Goal: Information Seeking & Learning: Learn about a topic

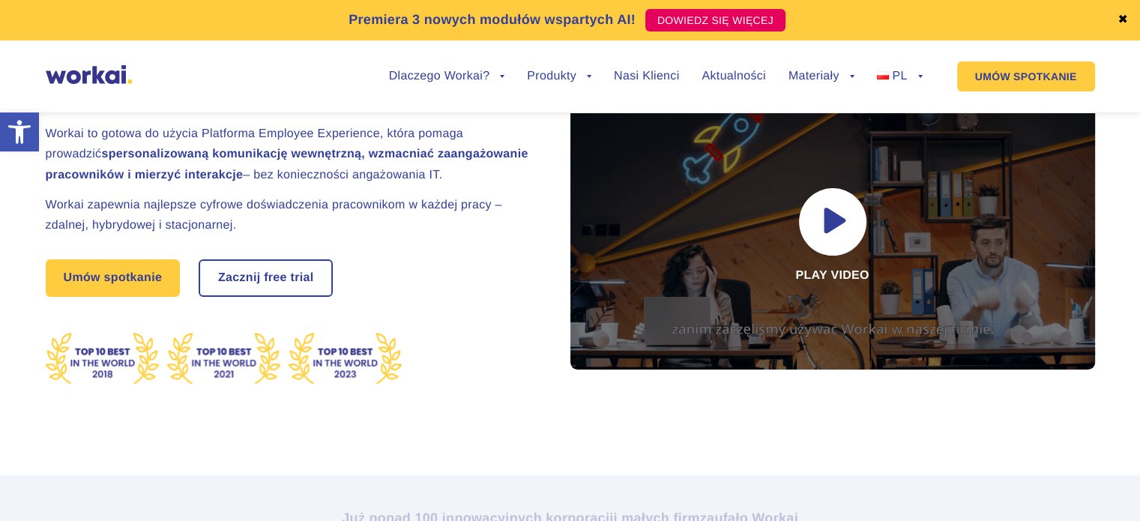
scroll to position [1, 0]
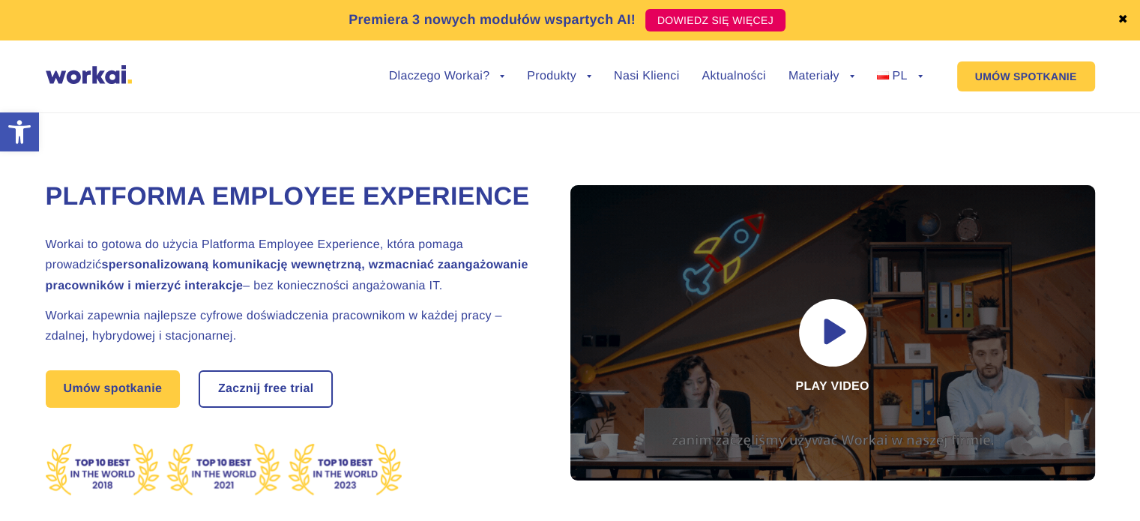
drag, startPoint x: 387, startPoint y: 285, endPoint x: 456, endPoint y: 318, distance: 76.4
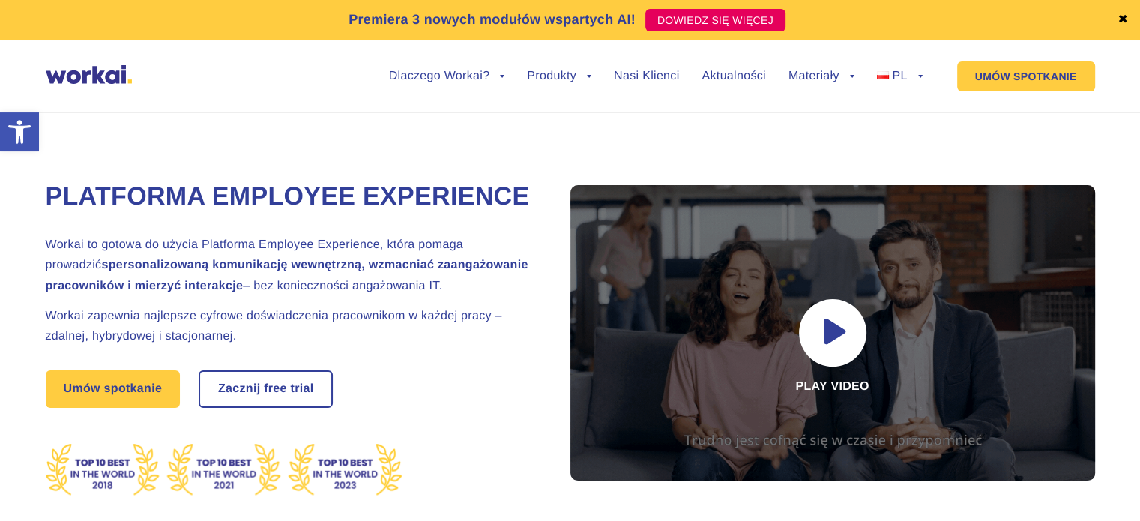
click at [456, 296] on h2 "Workai to gotowa do użycia Platforma Employee Experience, która pomaga prowadzi…" at bounding box center [289, 265] width 487 height 61
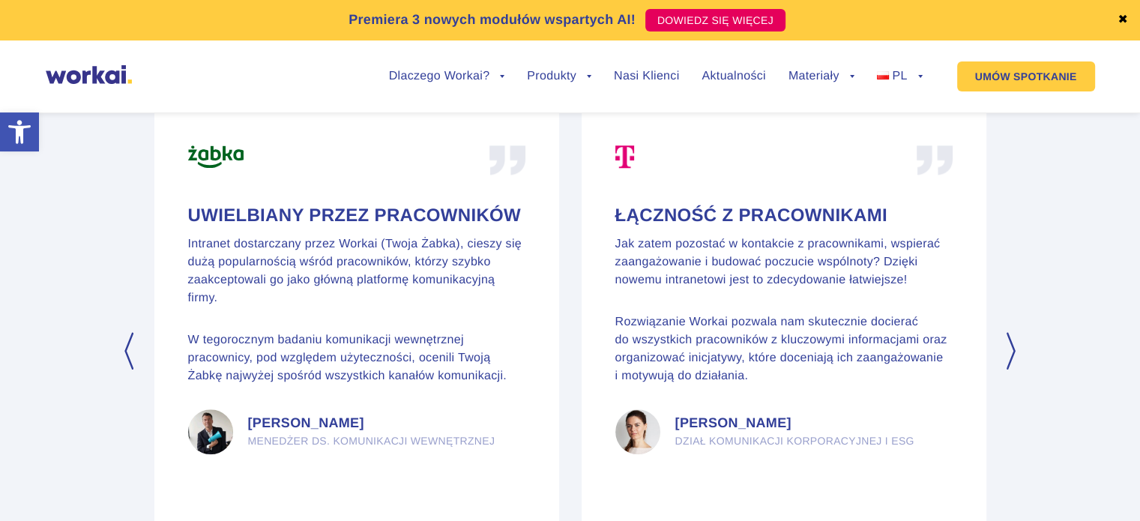
scroll to position [7347, 0]
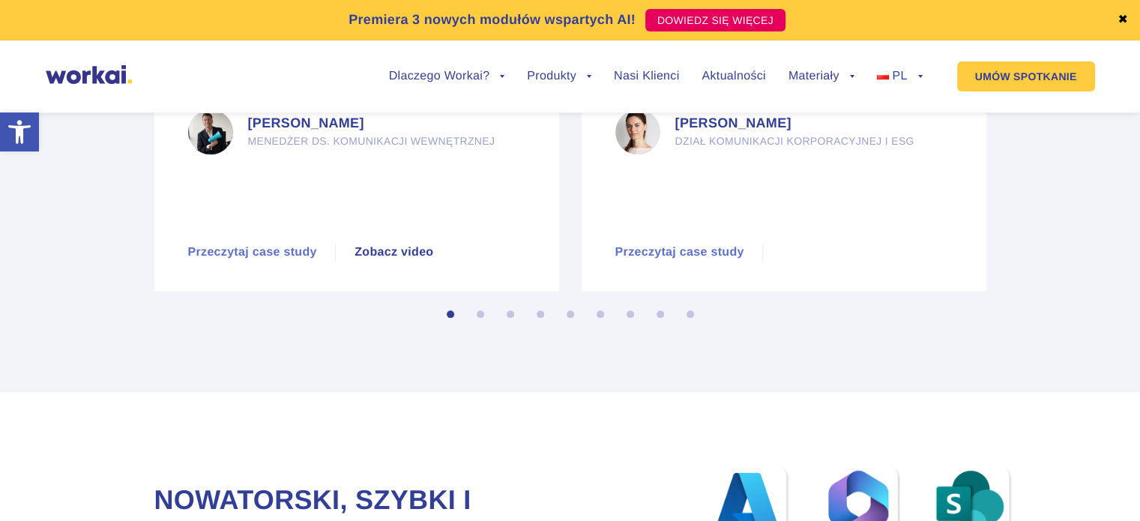
click at [480, 325] on button "2" at bounding box center [484, 317] width 15 height 15
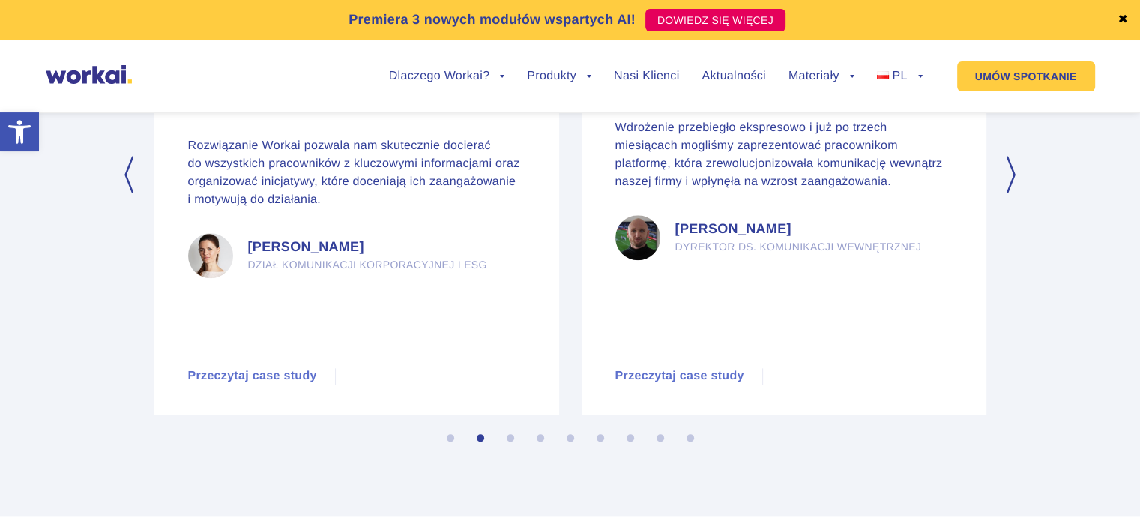
scroll to position [7197, 0]
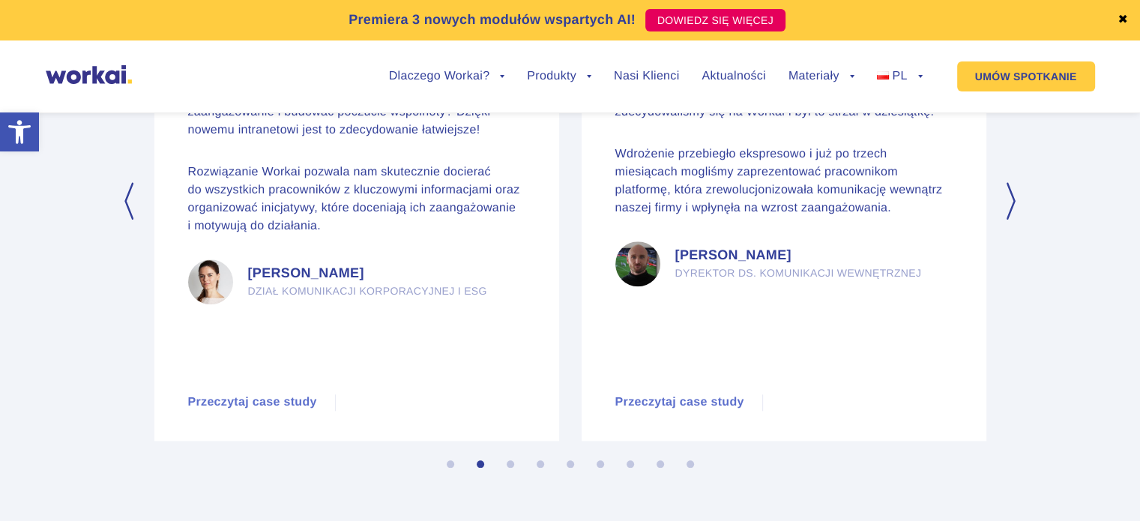
click at [1009, 220] on button "Next" at bounding box center [1012, 200] width 15 height 37
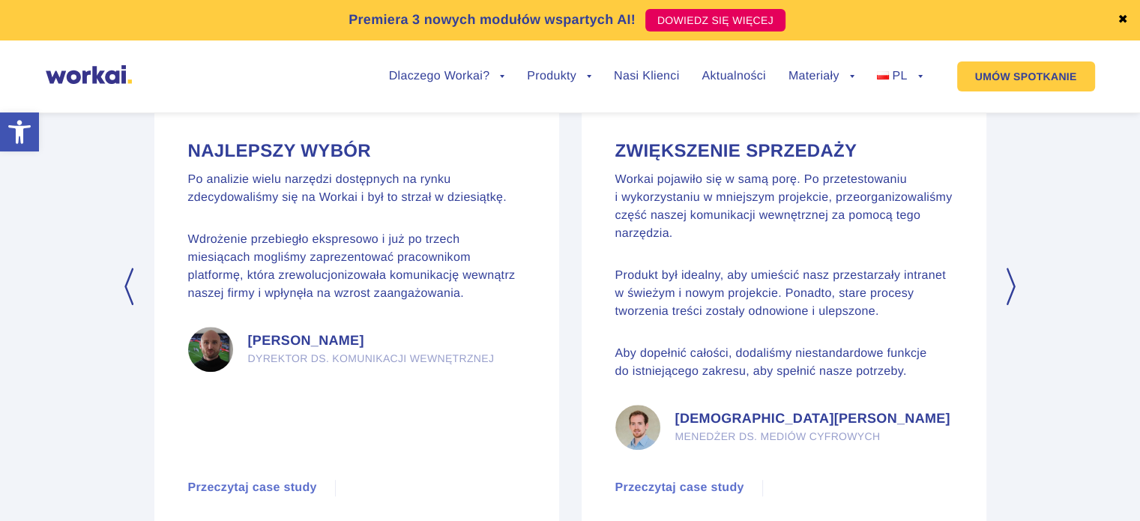
scroll to position [7047, 0]
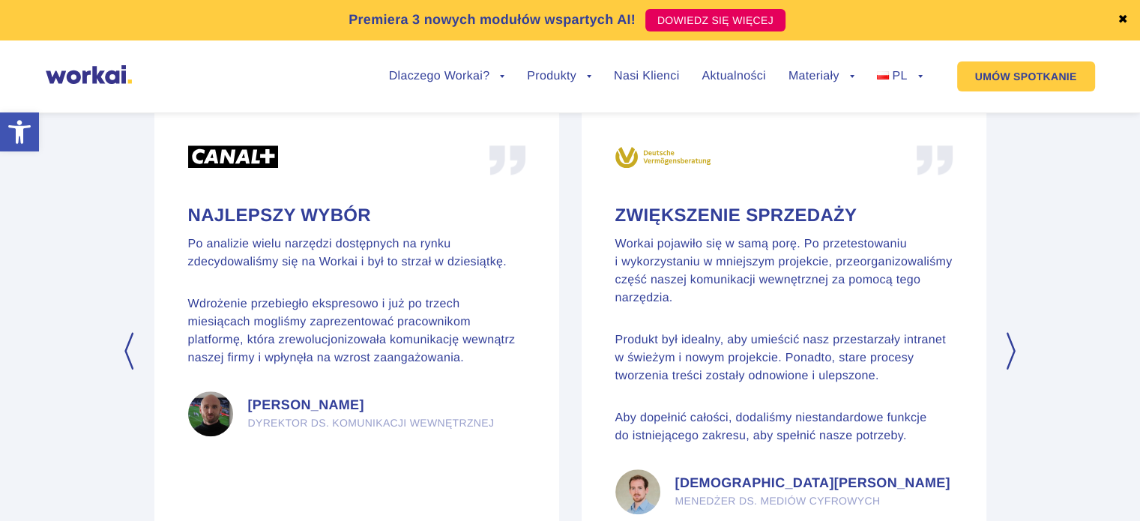
click at [1018, 370] on button "Next" at bounding box center [1012, 350] width 15 height 37
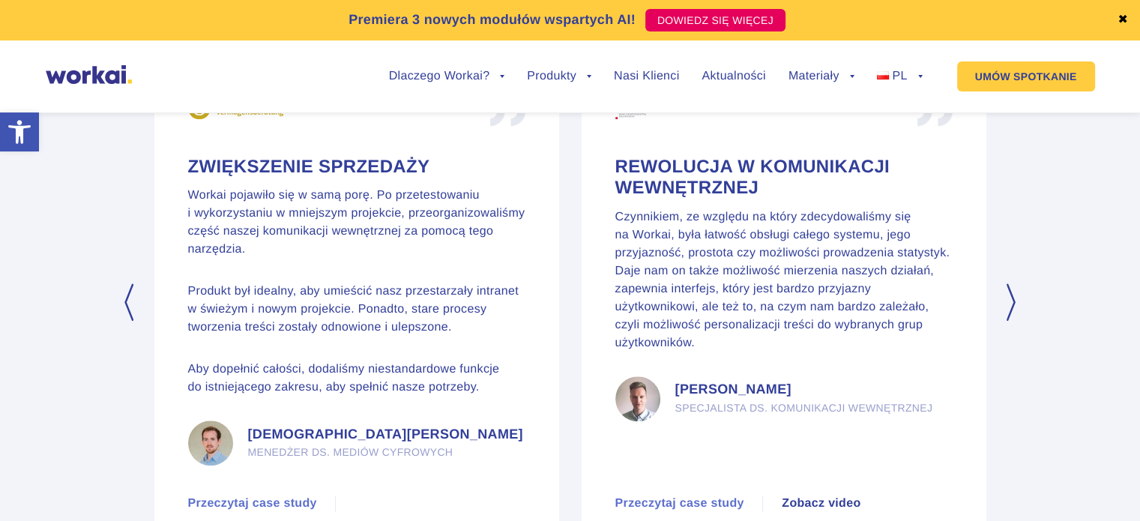
scroll to position [7122, 0]
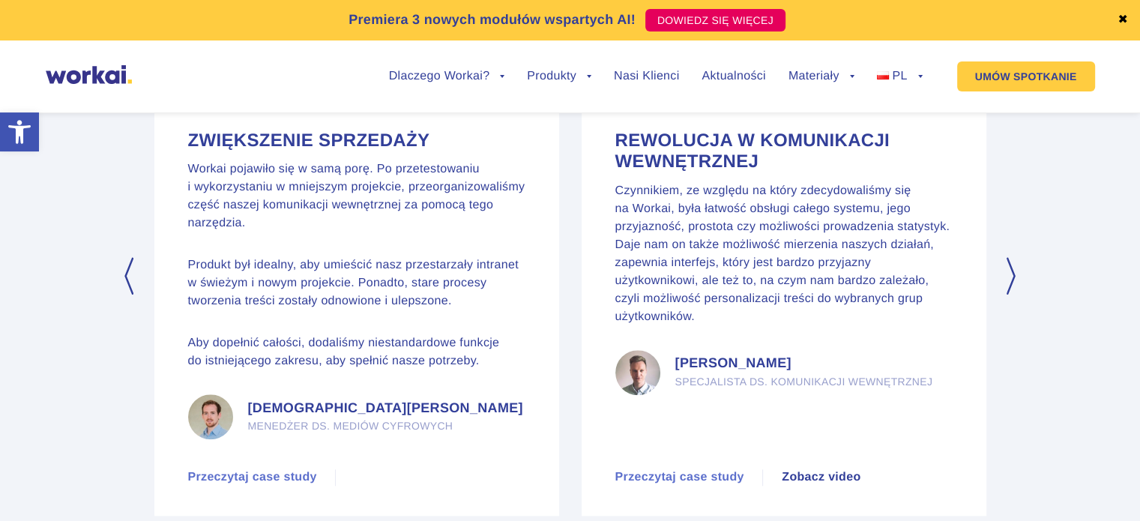
click at [1010, 295] on button "Next" at bounding box center [1012, 275] width 15 height 37
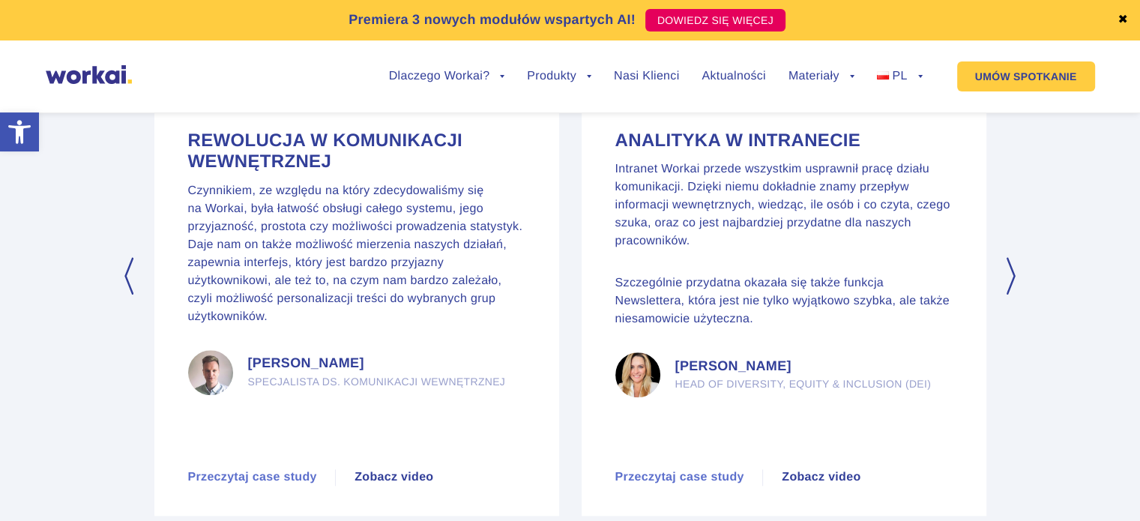
click at [1010, 295] on button "Next" at bounding box center [1012, 275] width 15 height 37
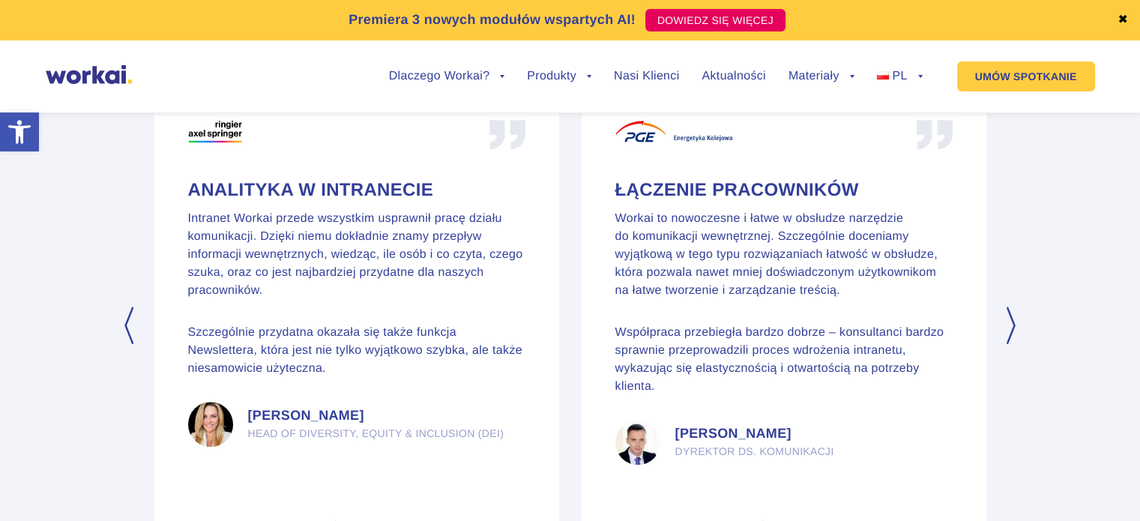
scroll to position [7047, 0]
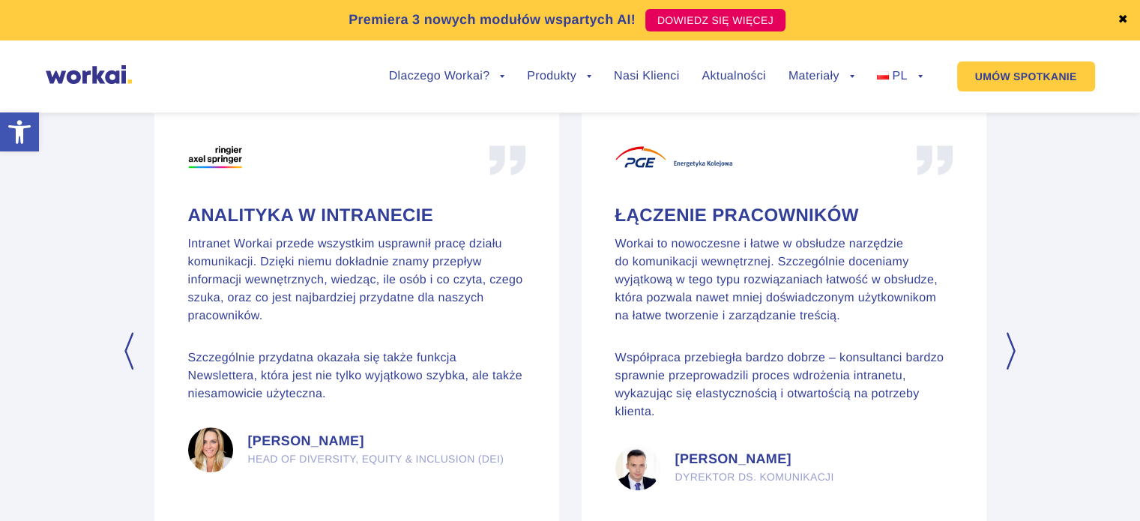
click at [1012, 370] on button "Next" at bounding box center [1012, 350] width 15 height 37
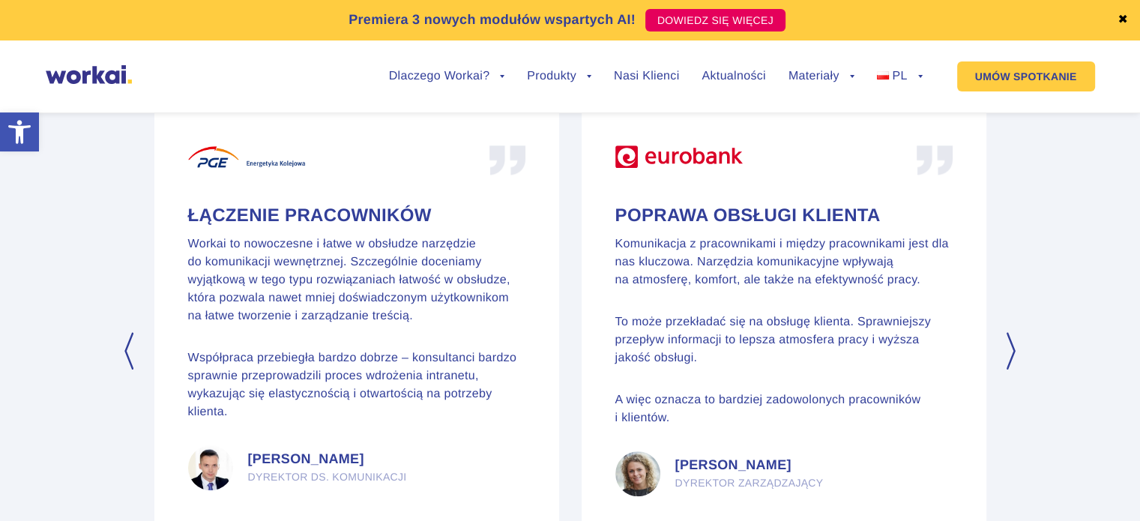
click at [1012, 370] on button "Next" at bounding box center [1012, 350] width 15 height 37
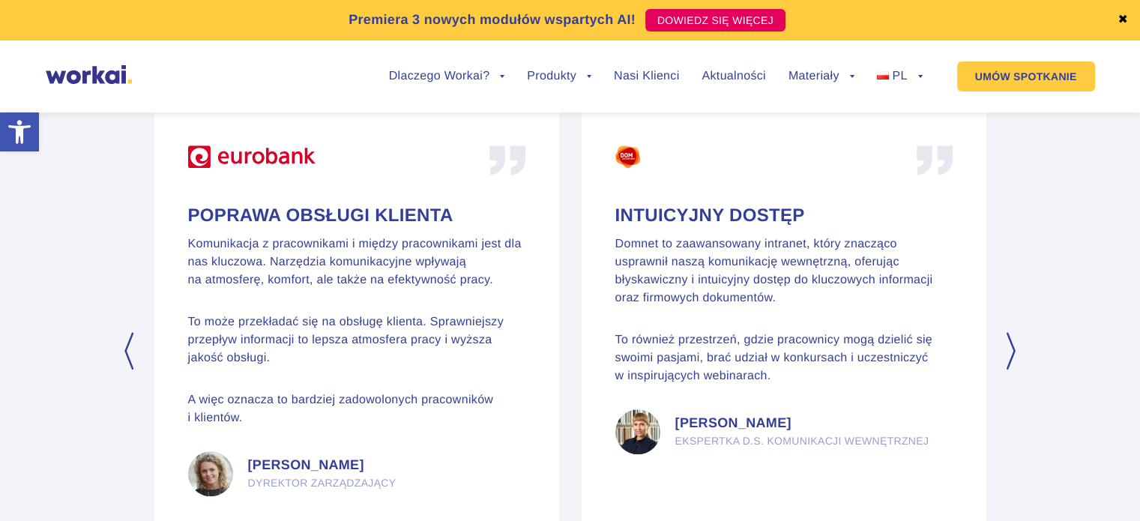
click at [1012, 370] on button "Next" at bounding box center [1012, 350] width 15 height 37
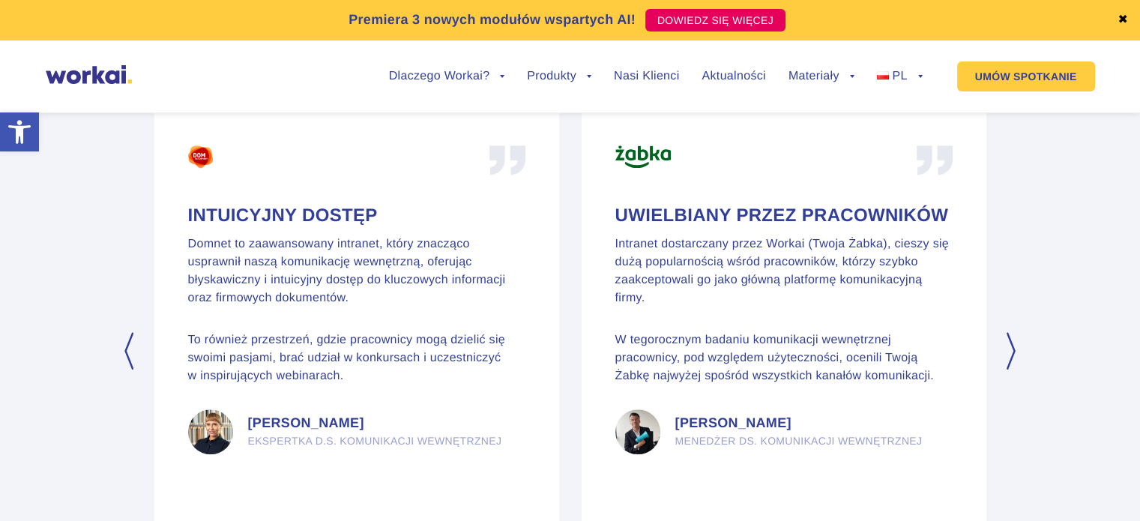
click at [1012, 370] on button "Next" at bounding box center [1012, 350] width 15 height 37
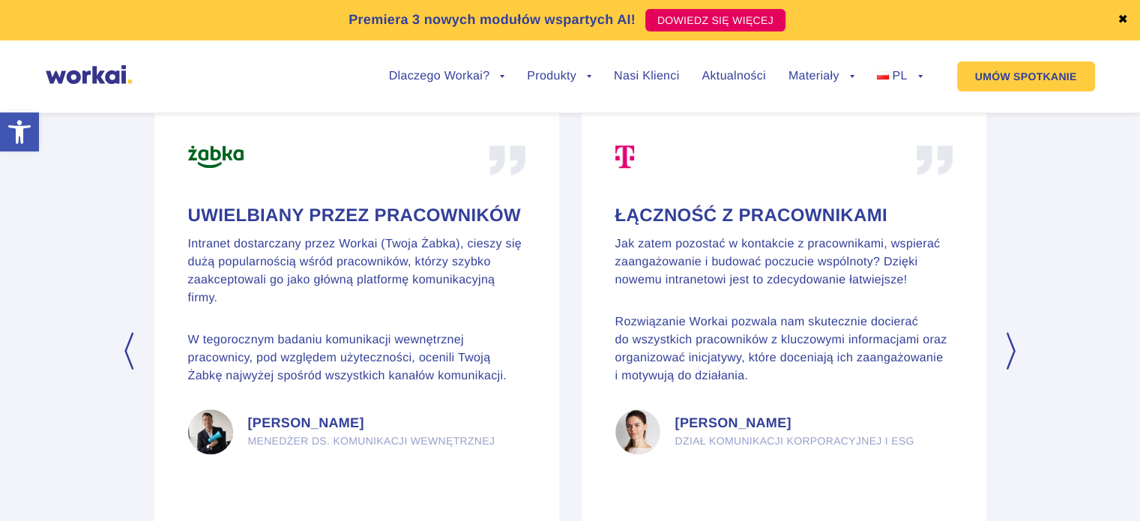
click at [1012, 370] on button "Next" at bounding box center [1012, 350] width 15 height 37
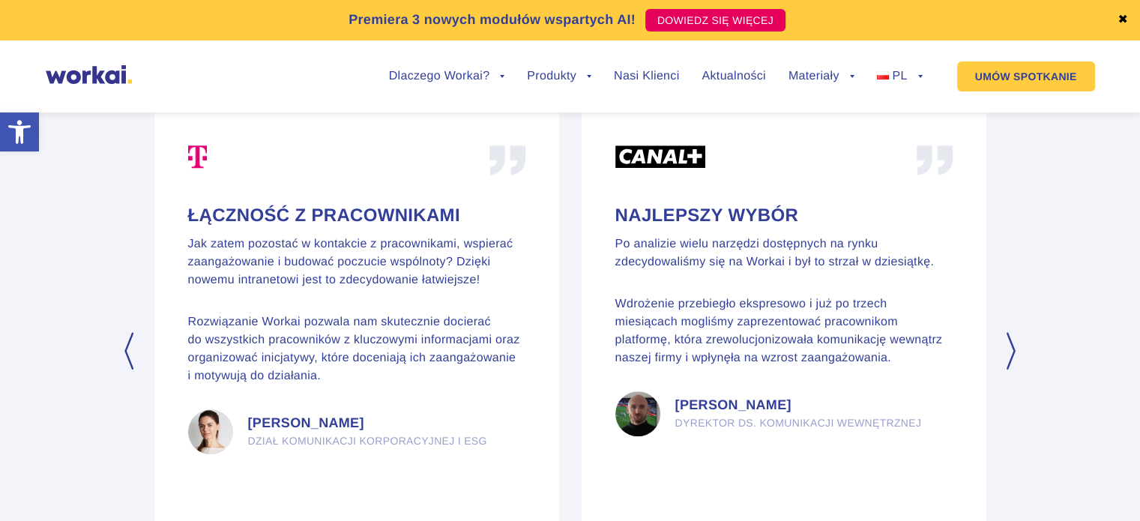
click at [1012, 370] on button "Next" at bounding box center [1012, 350] width 15 height 37
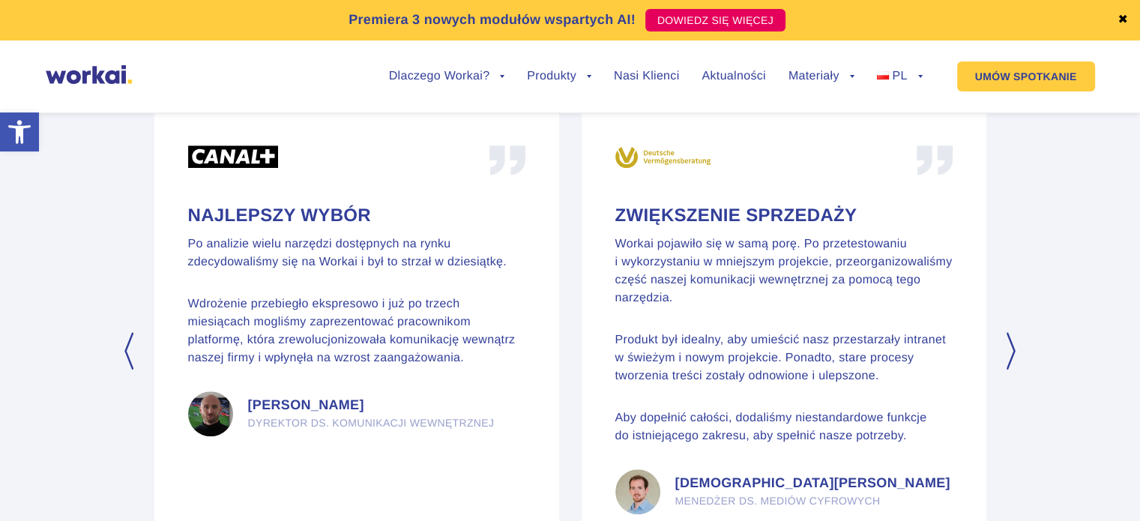
click at [1011, 370] on button "Next" at bounding box center [1012, 350] width 15 height 37
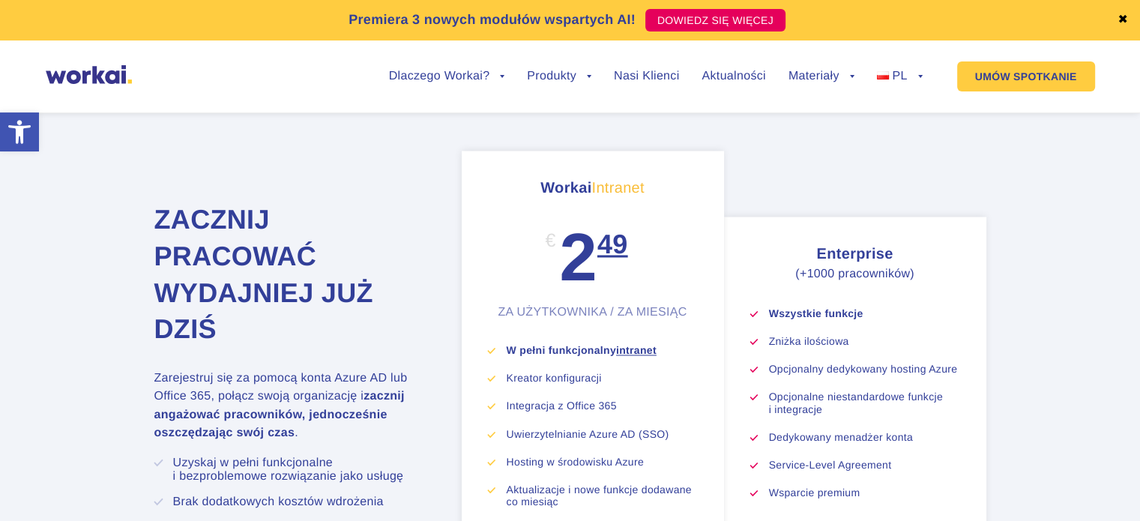
scroll to position [8171, 0]
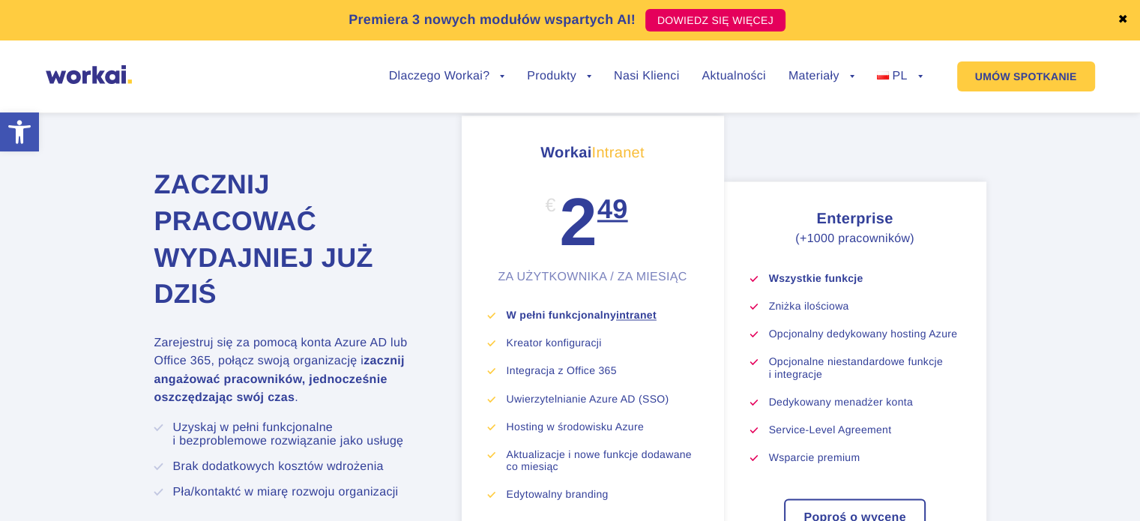
click at [243, 473] on li "Brak dodatkowych kosztów wdrożenia" at bounding box center [298, 465] width 251 height 13
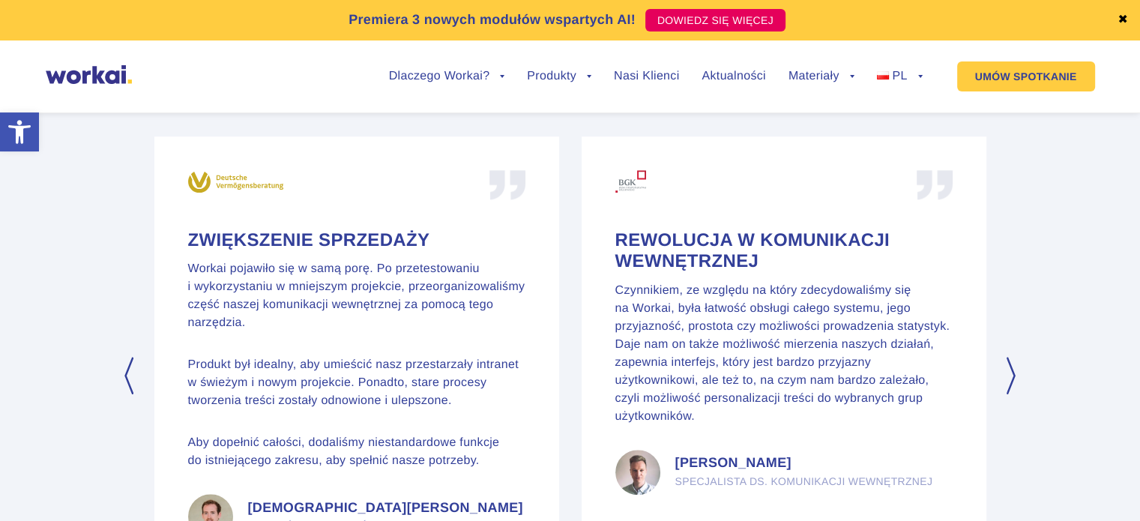
scroll to position [7081, 0]
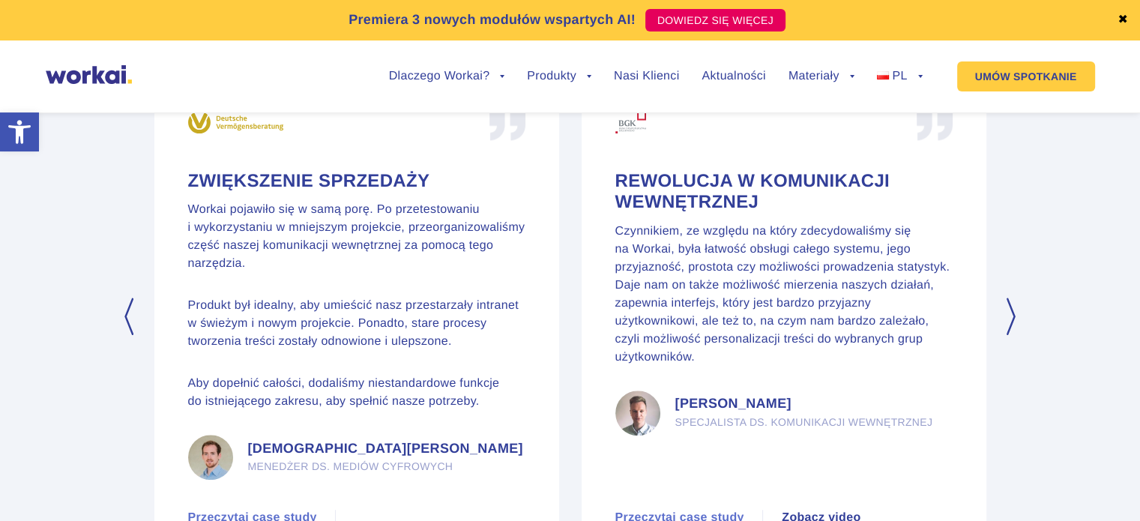
click at [123, 335] on button "Previous" at bounding box center [128, 316] width 15 height 37
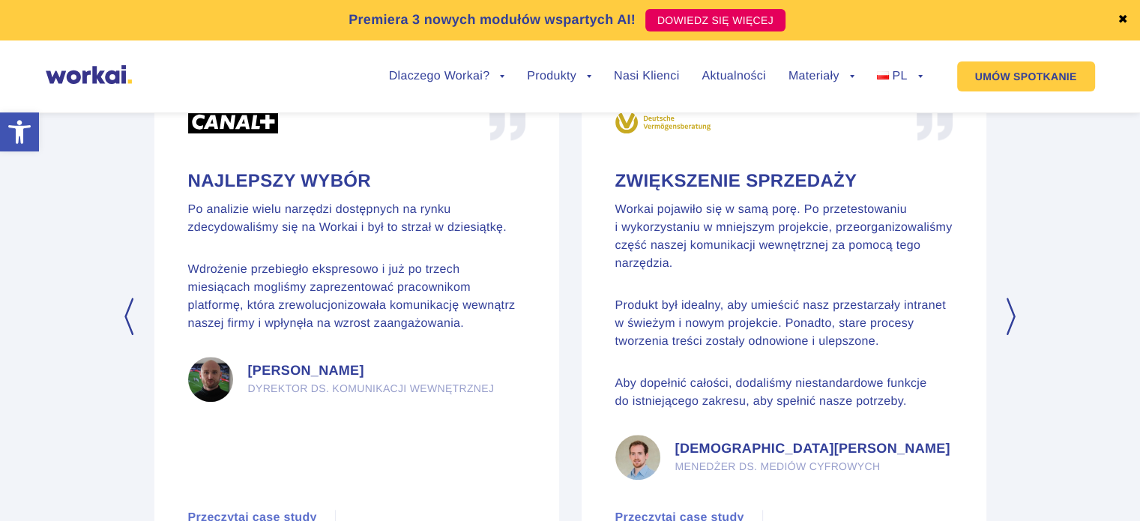
click at [123, 335] on button "Previous" at bounding box center [128, 316] width 15 height 37
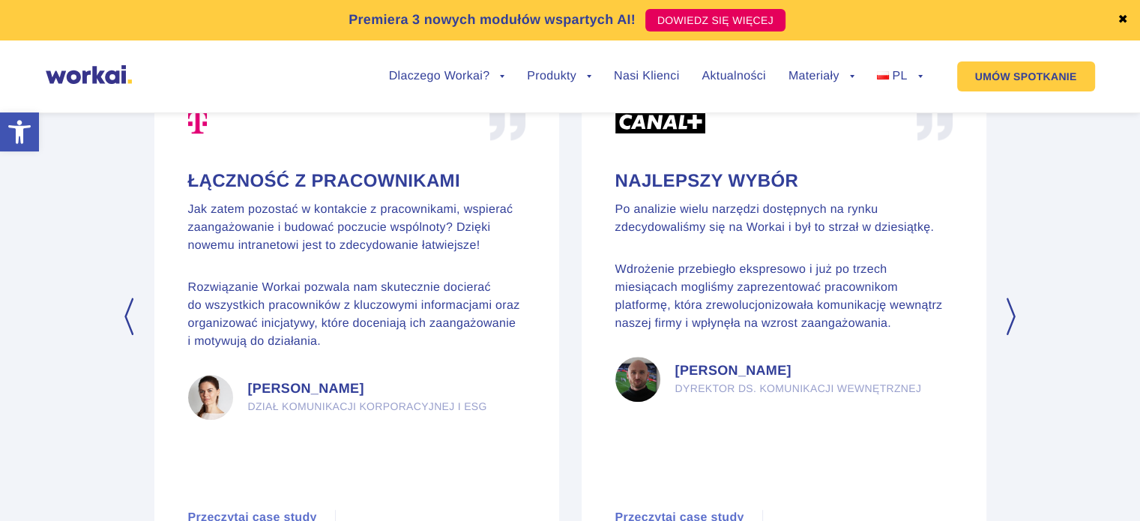
click at [129, 335] on button "Previous" at bounding box center [128, 316] width 15 height 37
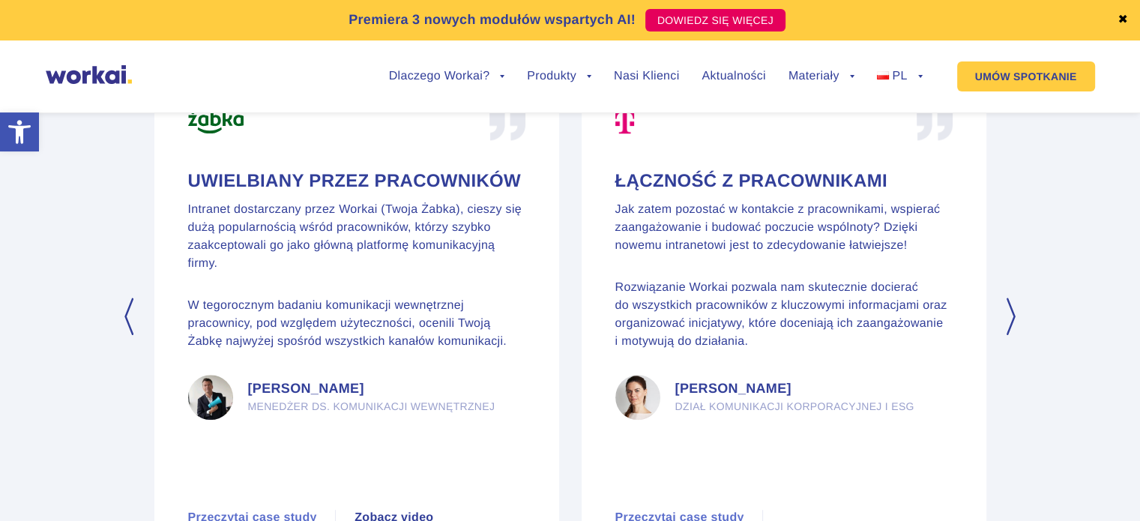
click at [129, 335] on button "Previous" at bounding box center [128, 316] width 15 height 37
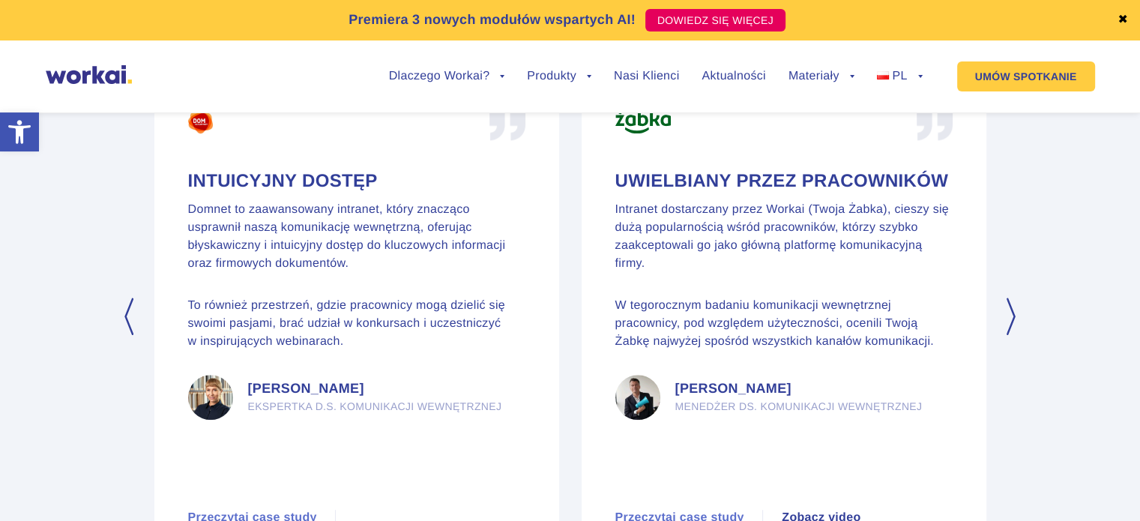
click at [129, 335] on button "Previous" at bounding box center [128, 316] width 15 height 37
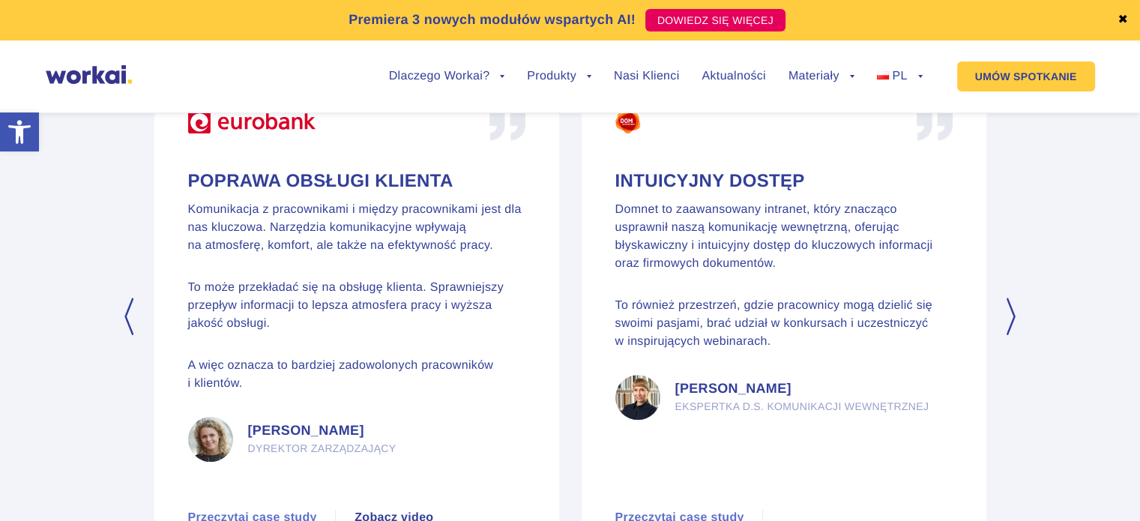
click at [129, 335] on button "Previous" at bounding box center [128, 316] width 15 height 37
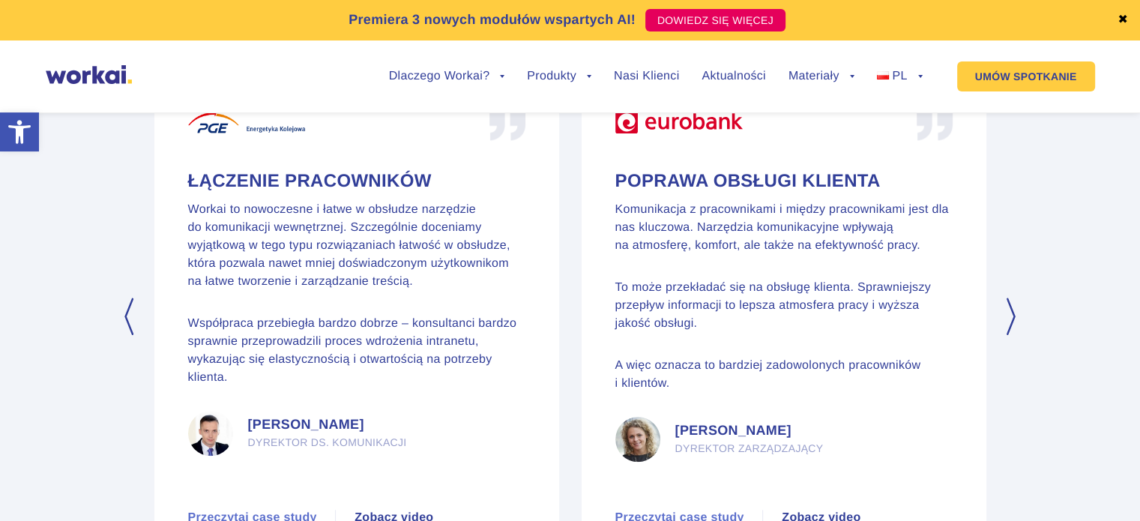
click at [129, 335] on button "Previous" at bounding box center [128, 316] width 15 height 37
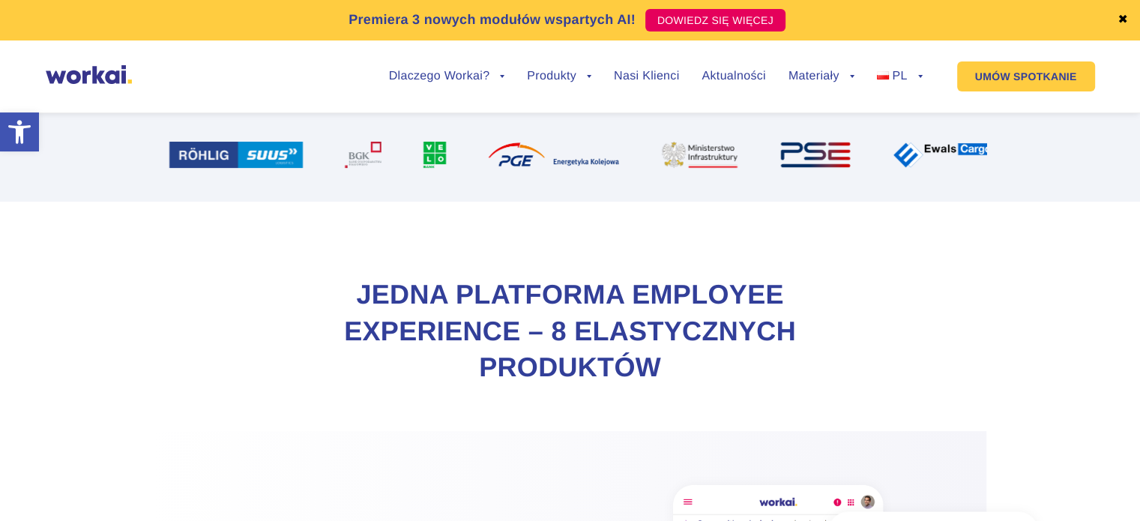
scroll to position [75, 0]
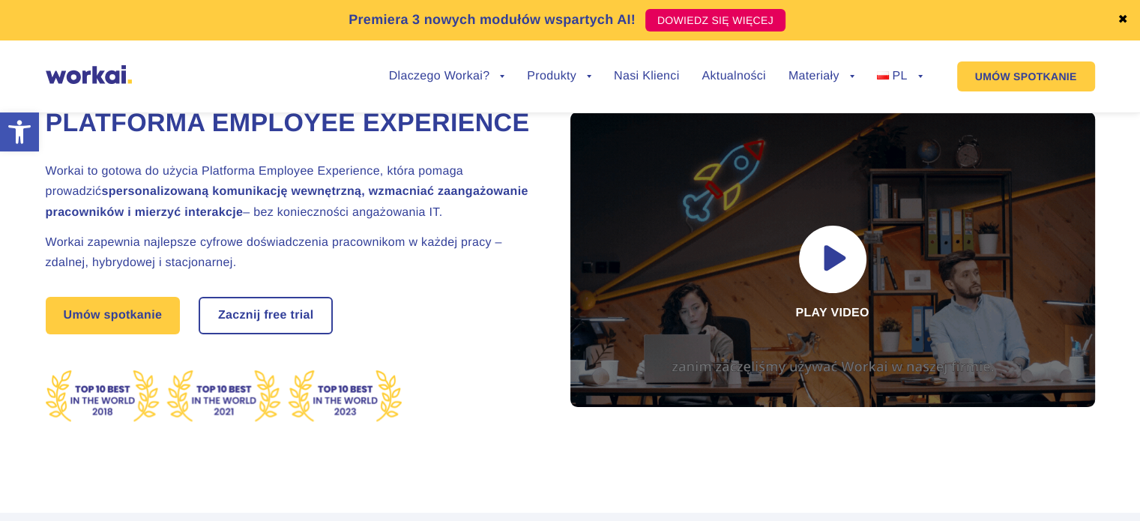
drag, startPoint x: 417, startPoint y: 205, endPoint x: 447, endPoint y: 249, distance: 53.9
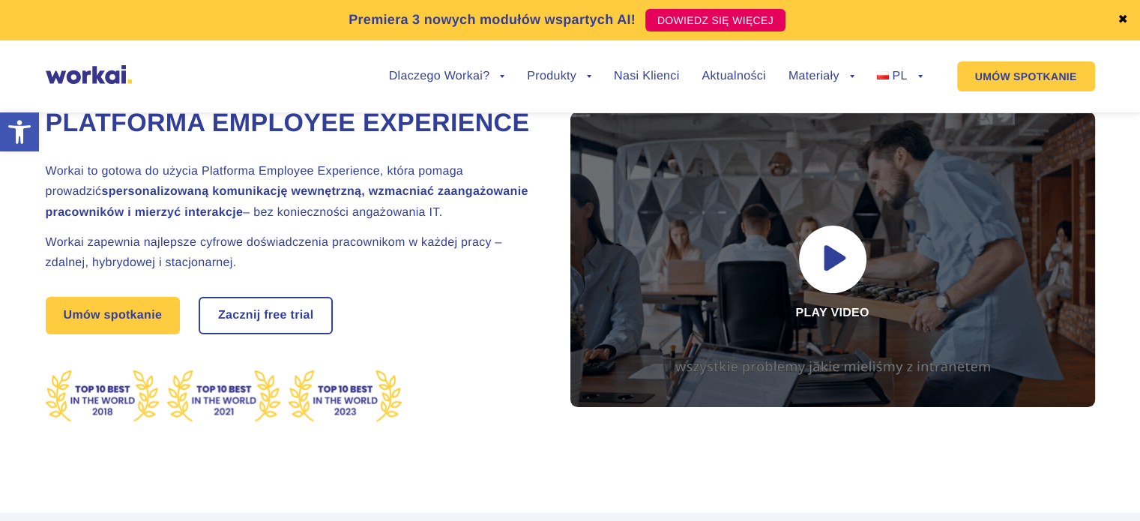
click at [468, 223] on h2 "Workai to gotowa do użycia Platforma Employee Experience, która pomaga prowadzi…" at bounding box center [289, 191] width 487 height 61
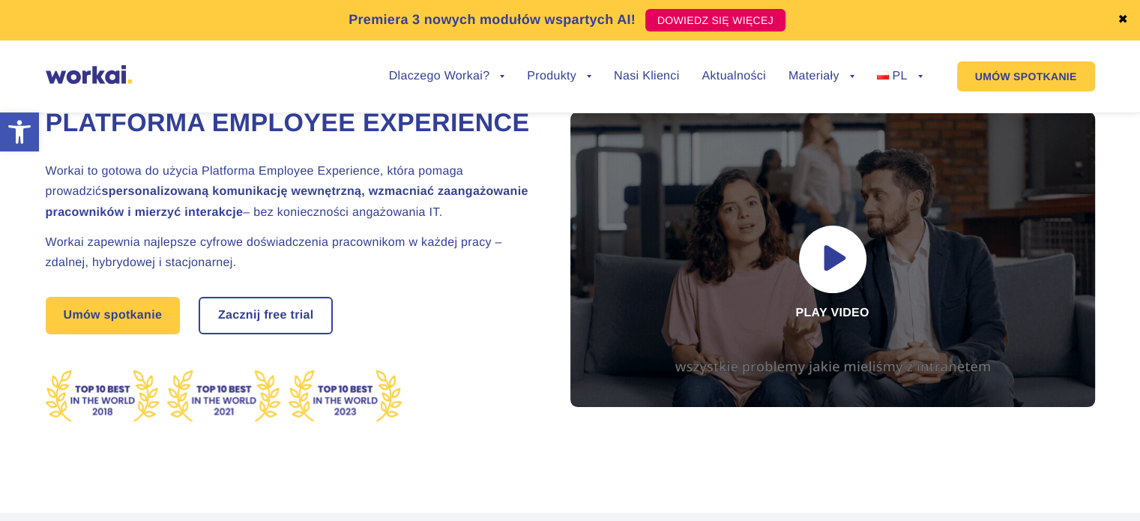
copy h2 "pomaga prowadzić spersonalizowaną komunikację wewnętrzną, wzmacniać zaangażowan…"
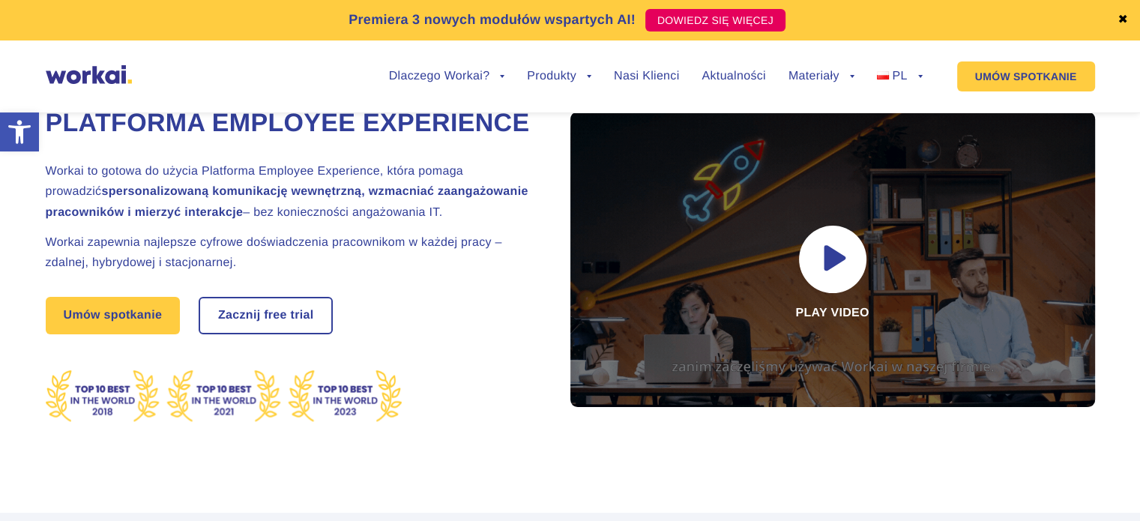
scroll to position [0, 0]
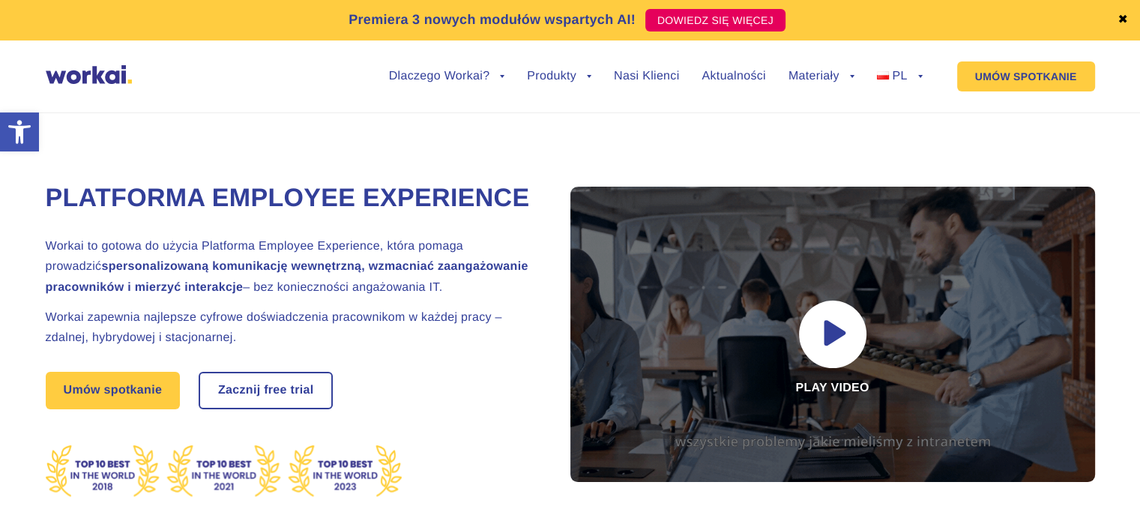
click at [408, 266] on div "Platforma Employee Experience Workai to gotowa do użycia Platforma Employee Exp…" at bounding box center [289, 378] width 487 height 419
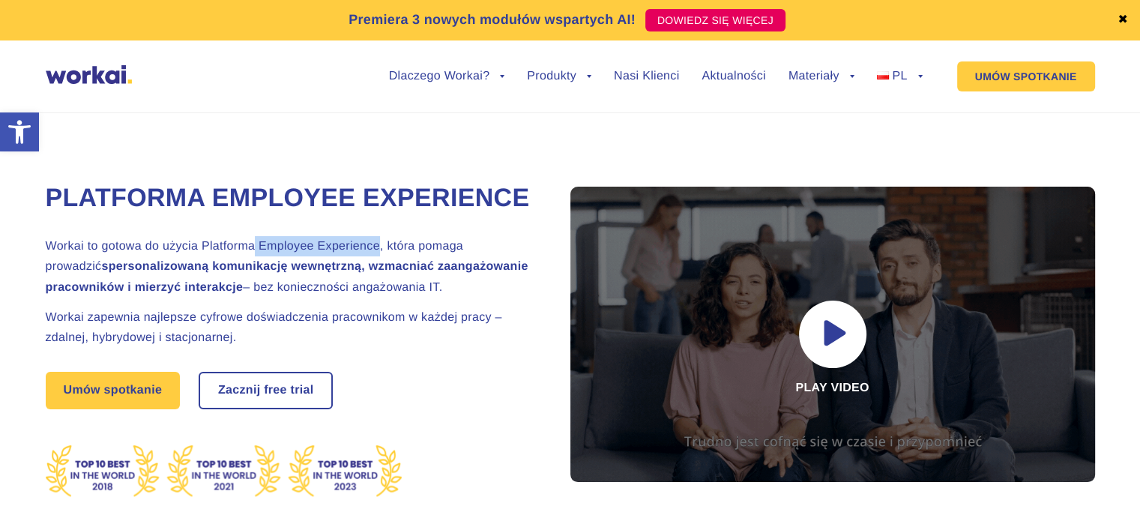
drag, startPoint x: 255, startPoint y: 280, endPoint x: 355, endPoint y: 280, distance: 99.7
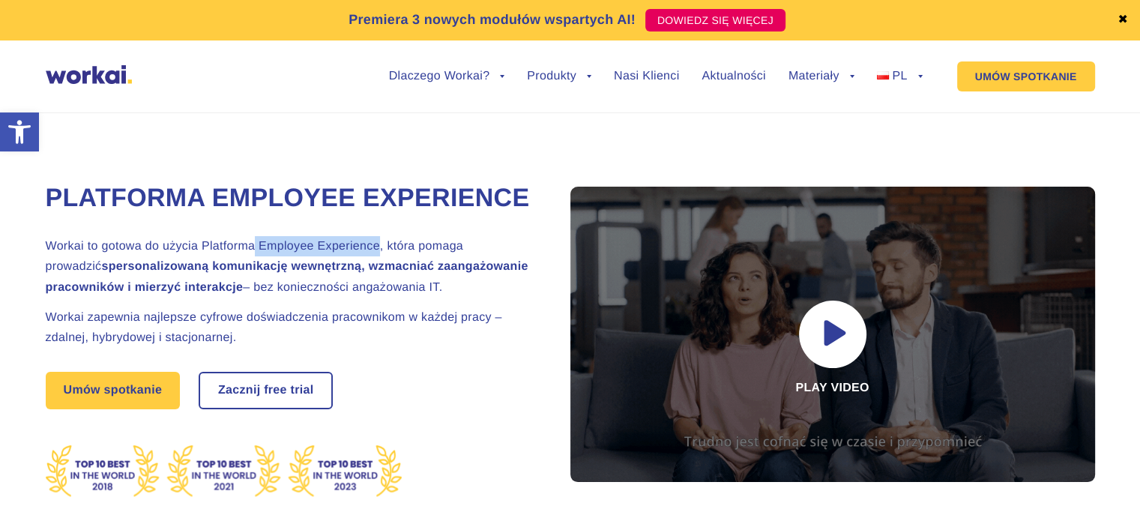
click at [380, 280] on h2 "Workai to gotowa do użycia Platforma Employee Experience, która pomaga prowadzi…" at bounding box center [289, 266] width 487 height 61
copy h2 "Employee Experience"
